Goal: Transaction & Acquisition: Purchase product/service

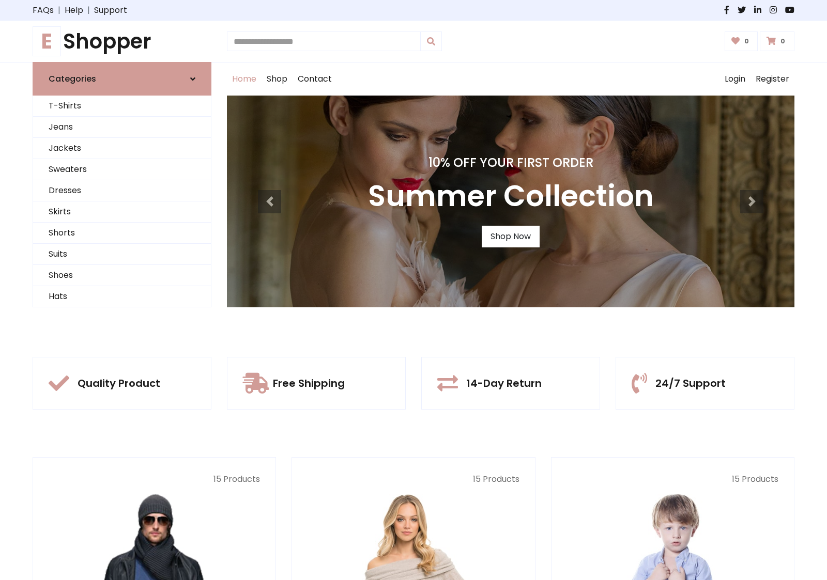
click at [413, 290] on div "10% Off Your First Order Summer Collection Shop Now" at bounding box center [510, 202] width 567 height 212
click at [510, 236] on link "Shop Now" at bounding box center [511, 237] width 58 height 22
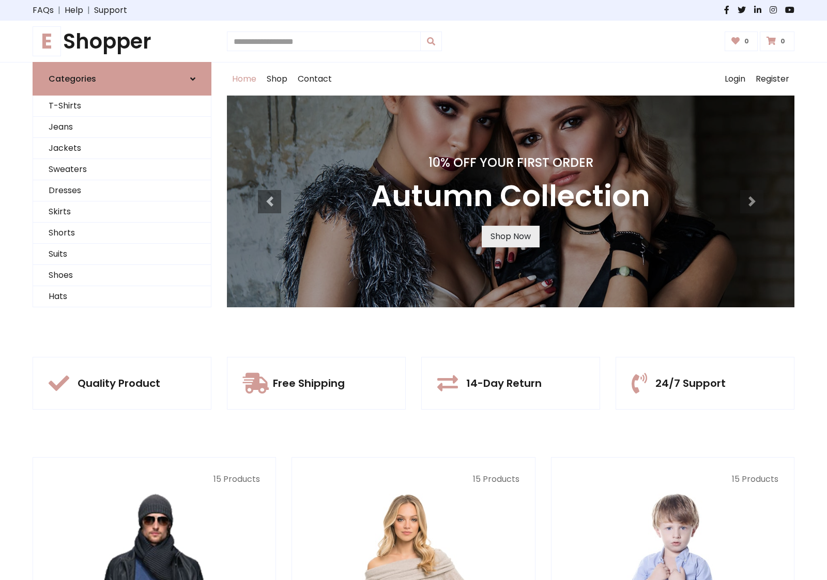
click at [510, 236] on link "Shop Now" at bounding box center [511, 237] width 58 height 22
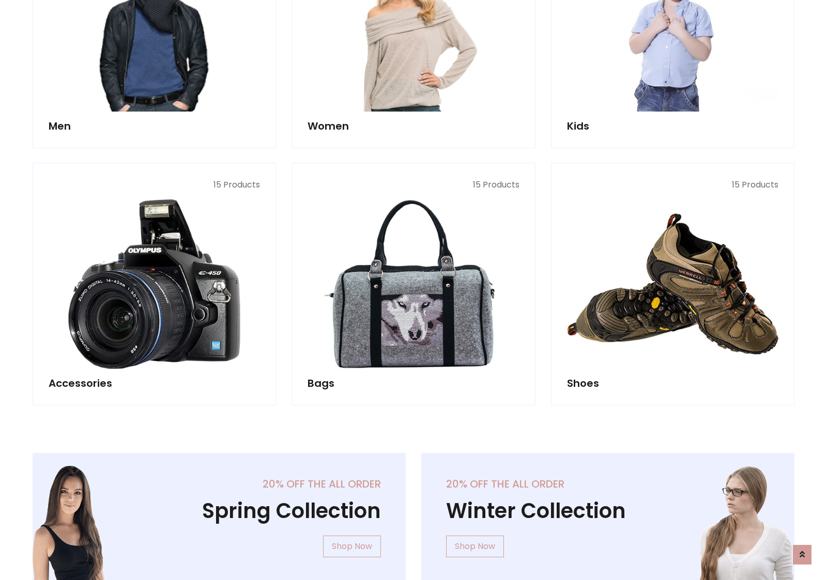
scroll to position [1030, 0]
